Goal: Task Accomplishment & Management: Use online tool/utility

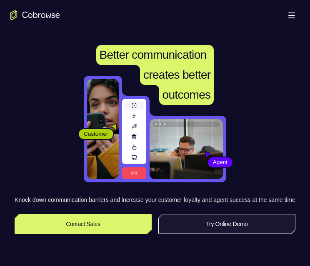
click at [190, 228] on link "Try Online Demo" at bounding box center [226, 224] width 137 height 20
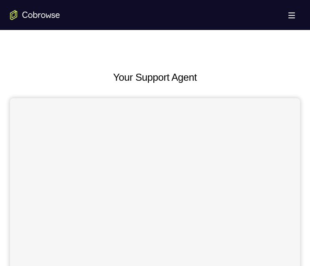
scroll to position [375, 0]
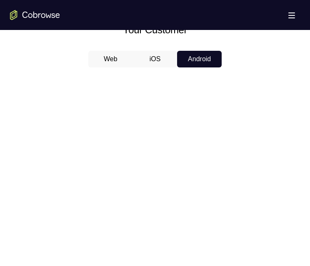
click at [195, 55] on button "Android" at bounding box center [199, 59] width 45 height 17
click at [196, 63] on button "Android" at bounding box center [199, 59] width 45 height 17
click at [192, 60] on button "Android" at bounding box center [199, 59] width 45 height 17
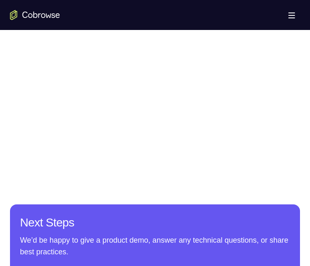
drag, startPoint x: 90, startPoint y: 30, endPoint x: 45, endPoint y: 140, distance: 118.8
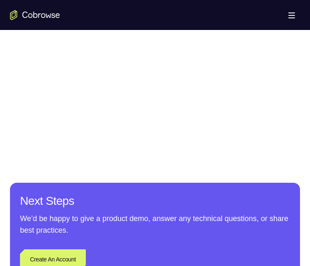
scroll to position [479, 0]
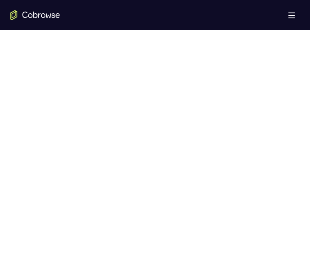
click at [237, 140] on div at bounding box center [155, 98] width 290 height 256
drag, startPoint x: 219, startPoint y: 148, endPoint x: 26, endPoint y: 157, distance: 193.0
click at [26, 157] on div at bounding box center [155, 98] width 290 height 256
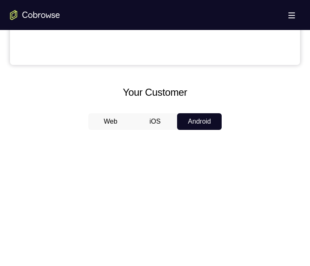
scroll to position [229, 0]
